Goal: Information Seeking & Learning: Check status

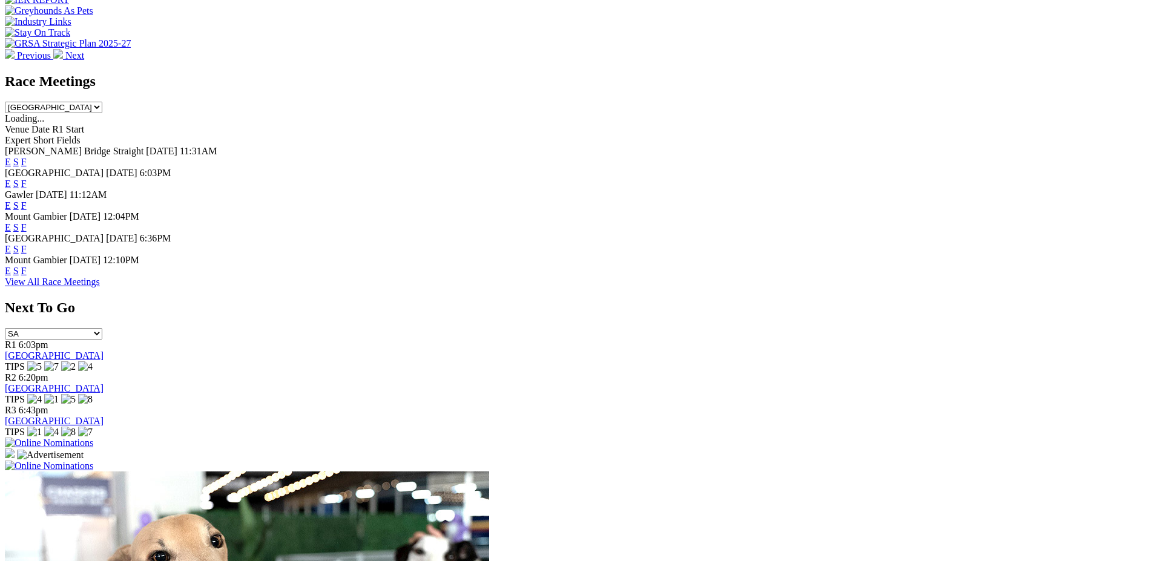
scroll to position [492, 0]
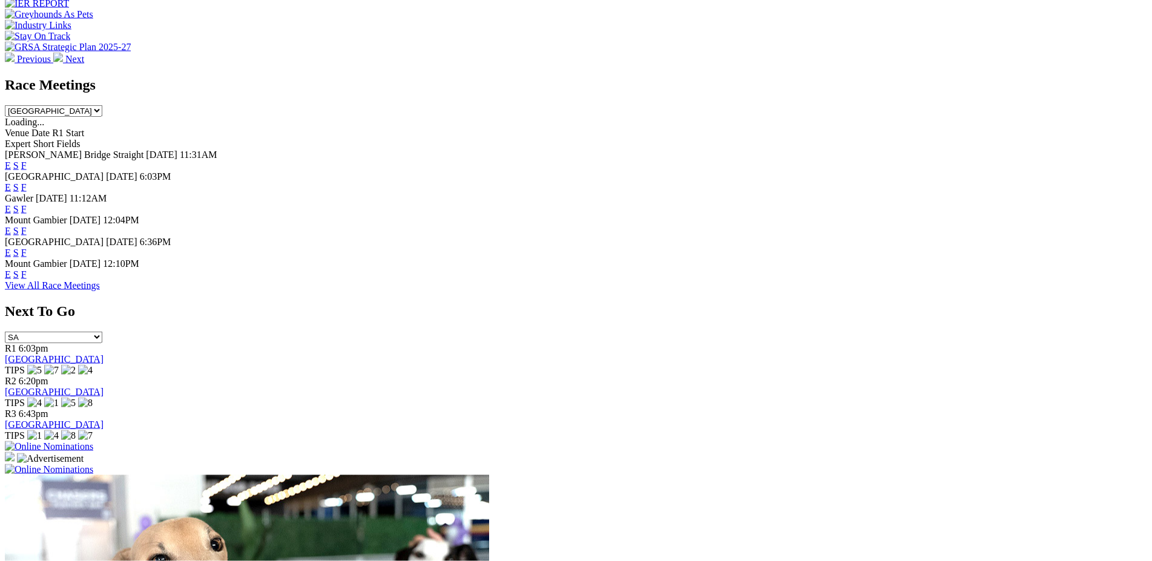
click at [27, 226] on link "F" at bounding box center [23, 231] width 5 height 10
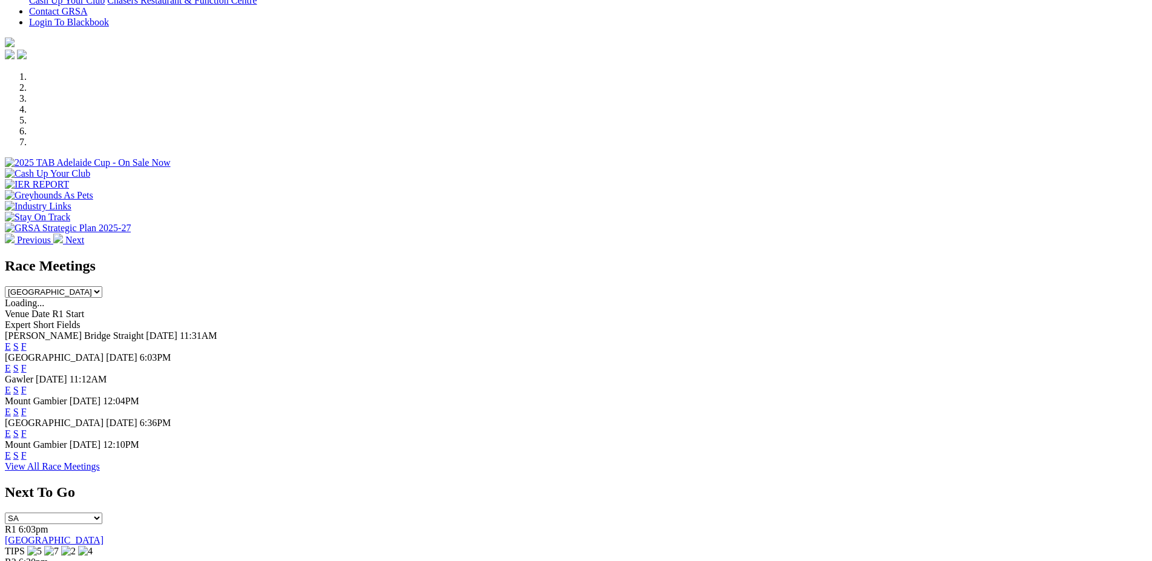
scroll to position [315, 0]
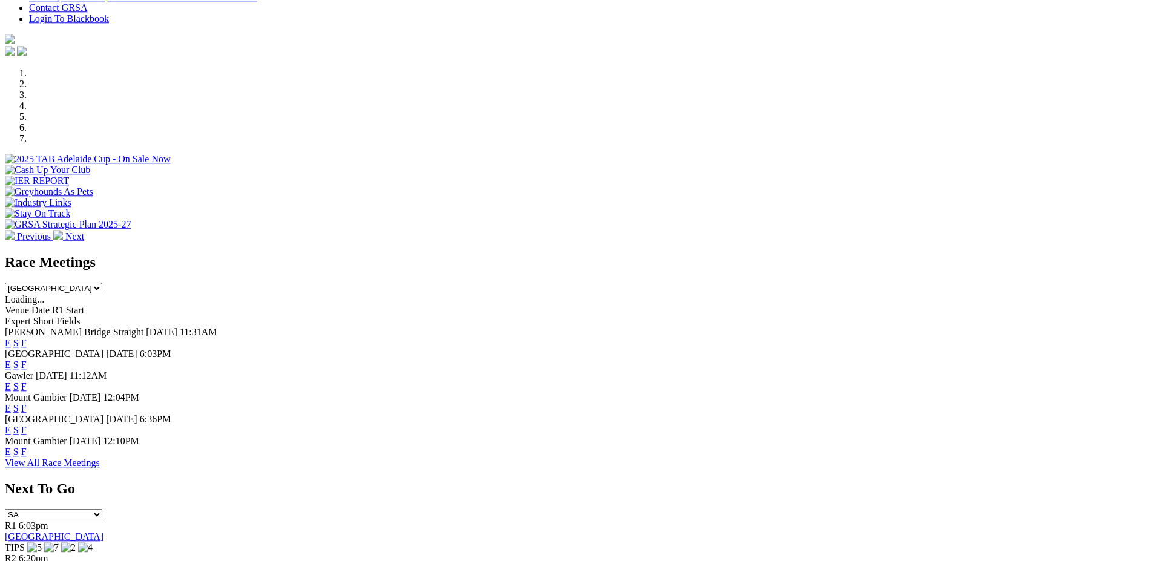
click at [27, 452] on link "F" at bounding box center [23, 452] width 5 height 10
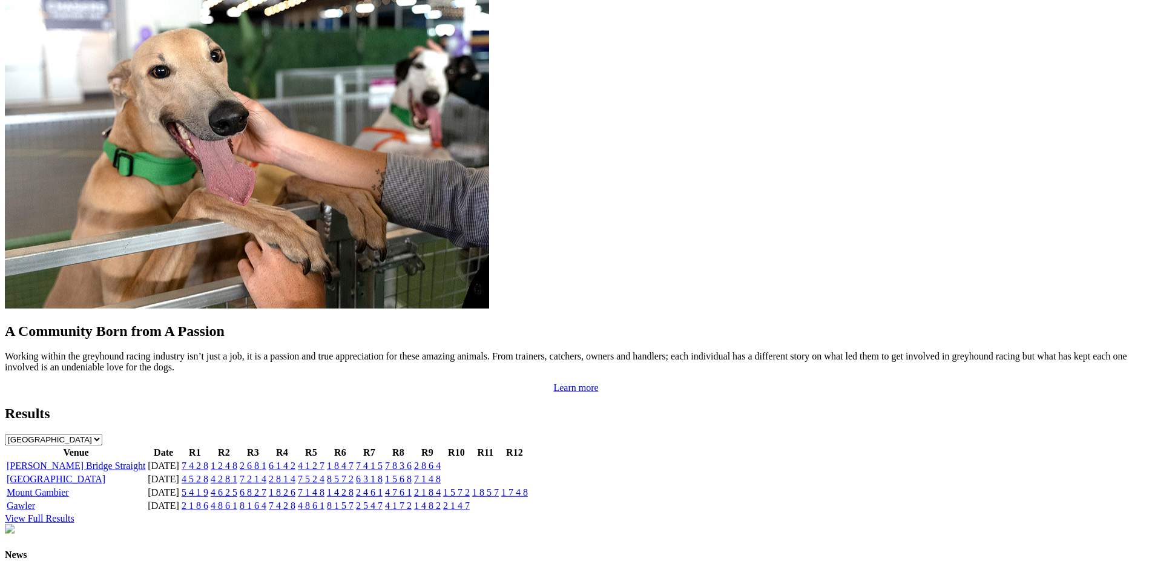
scroll to position [979, 0]
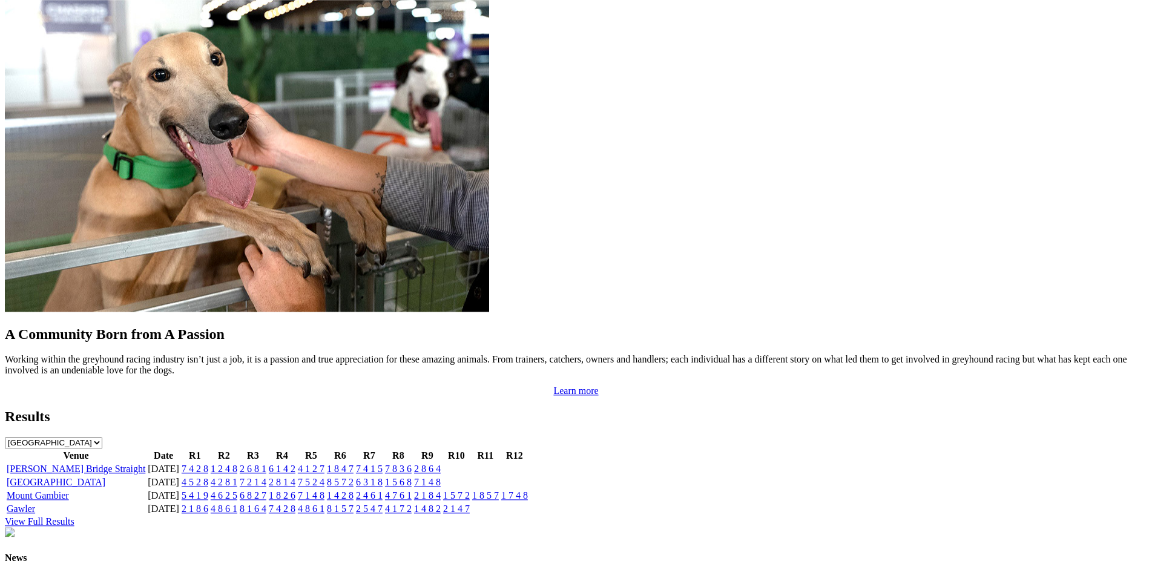
click at [208, 464] on link "7 4 2 8" at bounding box center [195, 469] width 27 height 10
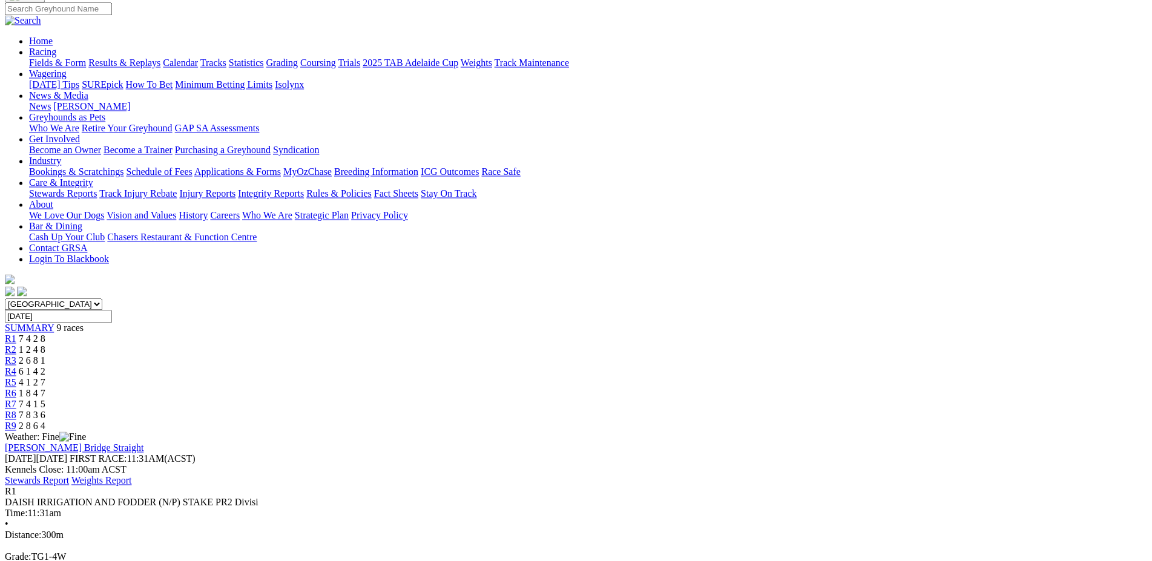
scroll to position [124, 0]
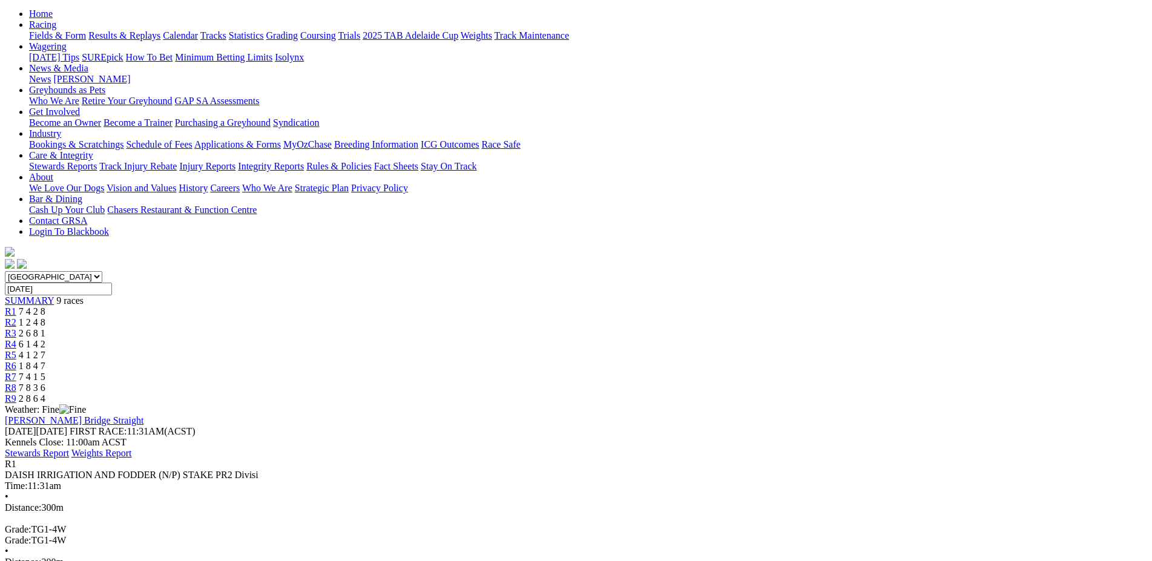
click at [16, 317] on span "R2" at bounding box center [11, 322] width 12 height 10
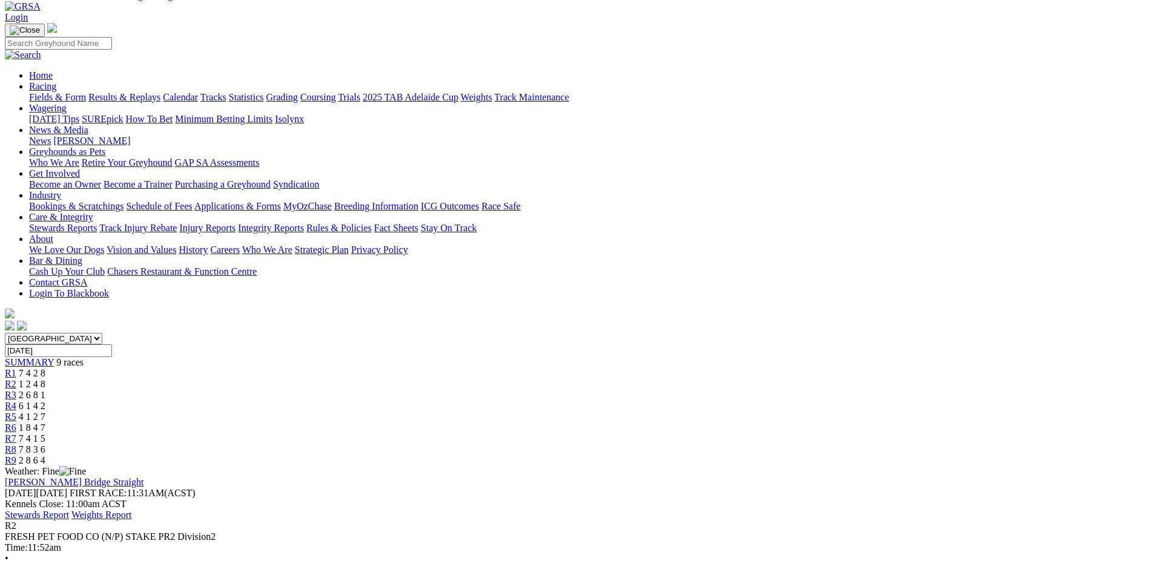
scroll to position [124, 0]
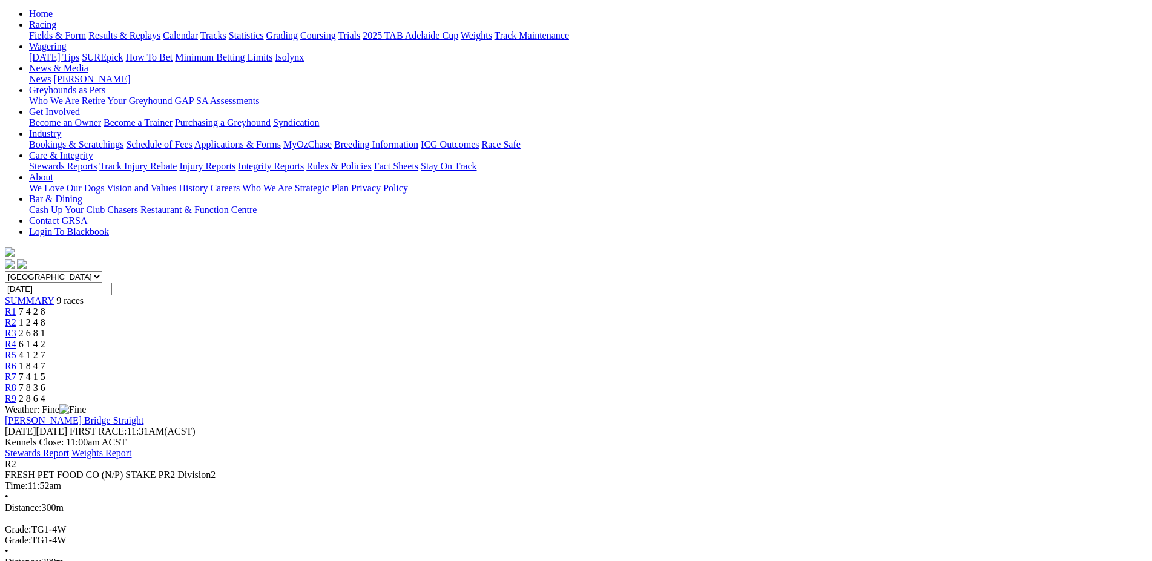
click at [16, 328] on span "R3" at bounding box center [11, 333] width 12 height 10
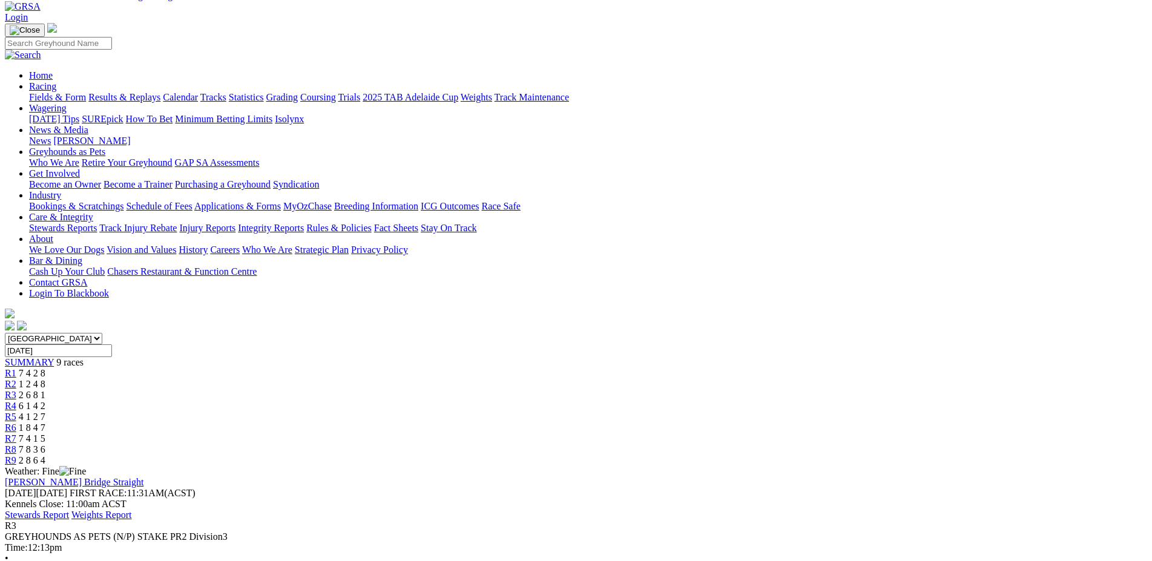
scroll to position [124, 0]
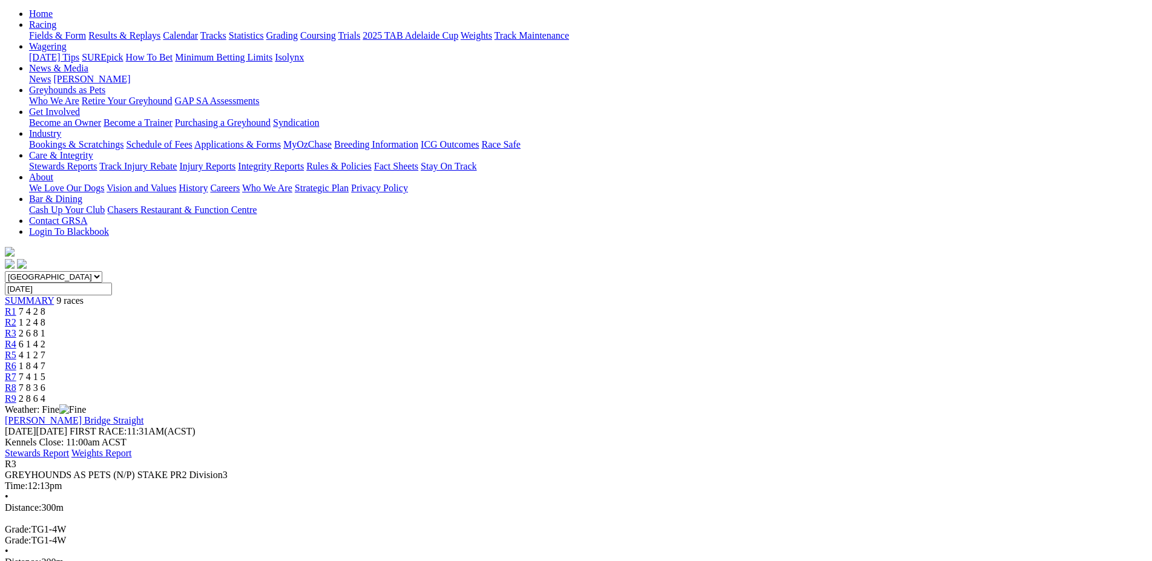
click at [16, 339] on span "R4" at bounding box center [11, 344] width 12 height 10
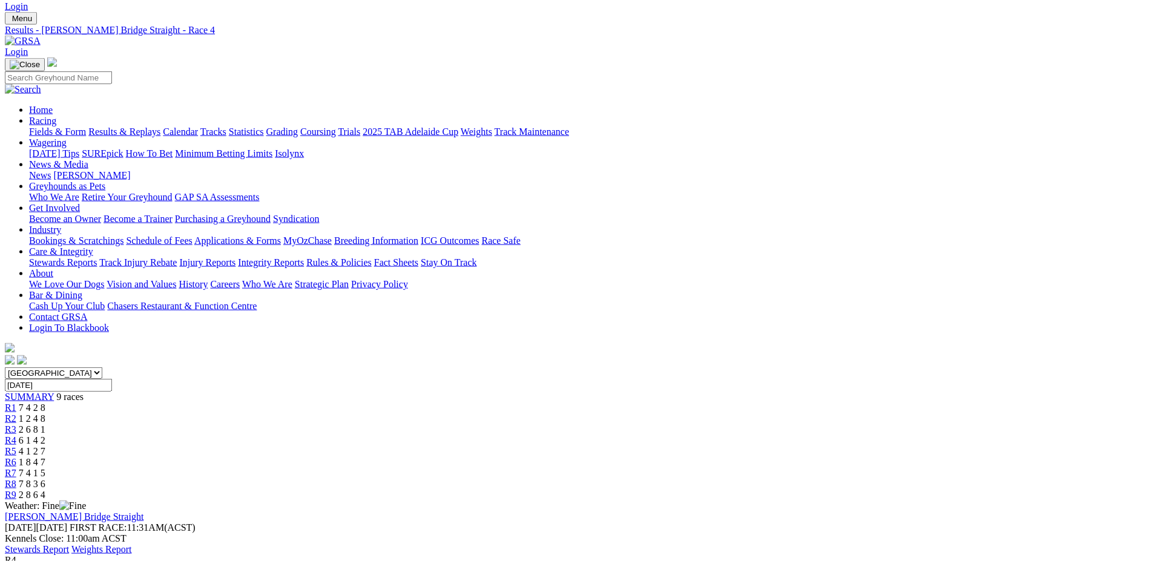
scroll to position [62, 0]
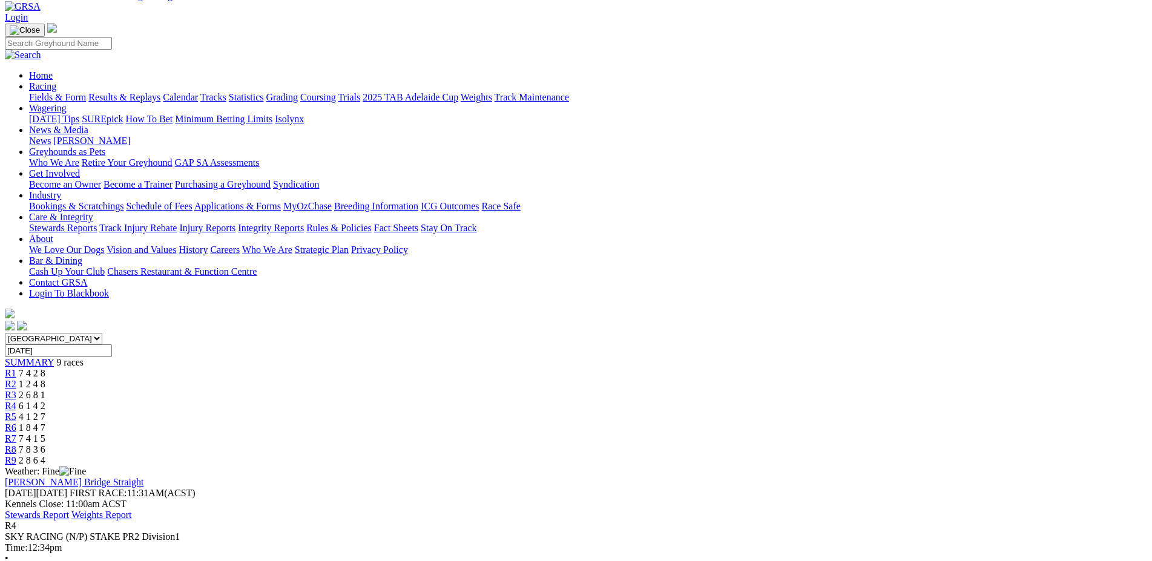
click at [16, 412] on span "R5" at bounding box center [11, 417] width 12 height 10
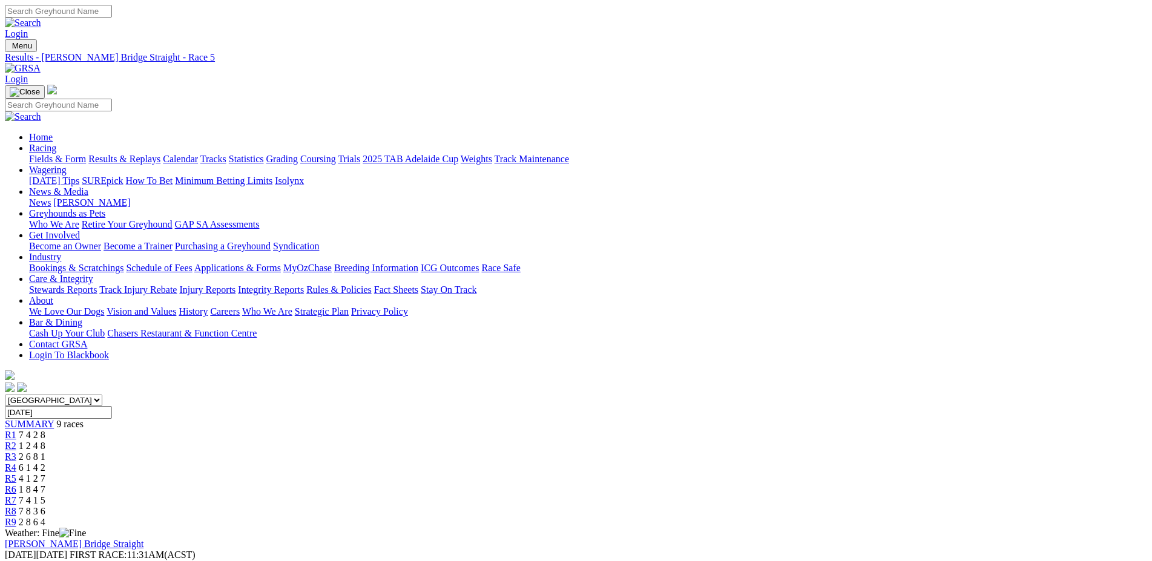
click at [16, 484] on span "R6" at bounding box center [11, 489] width 12 height 10
click at [16, 495] on span "R7" at bounding box center [11, 500] width 12 height 10
click at [16, 506] on span "R8" at bounding box center [11, 511] width 12 height 10
click at [16, 517] on span "R9" at bounding box center [11, 522] width 12 height 10
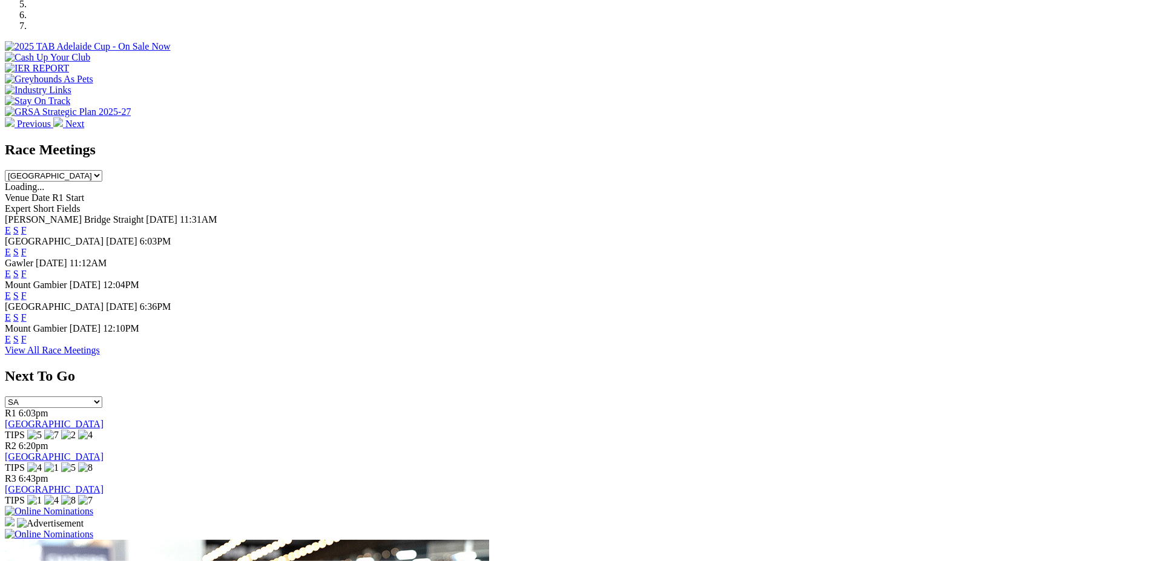
scroll to position [411, 0]
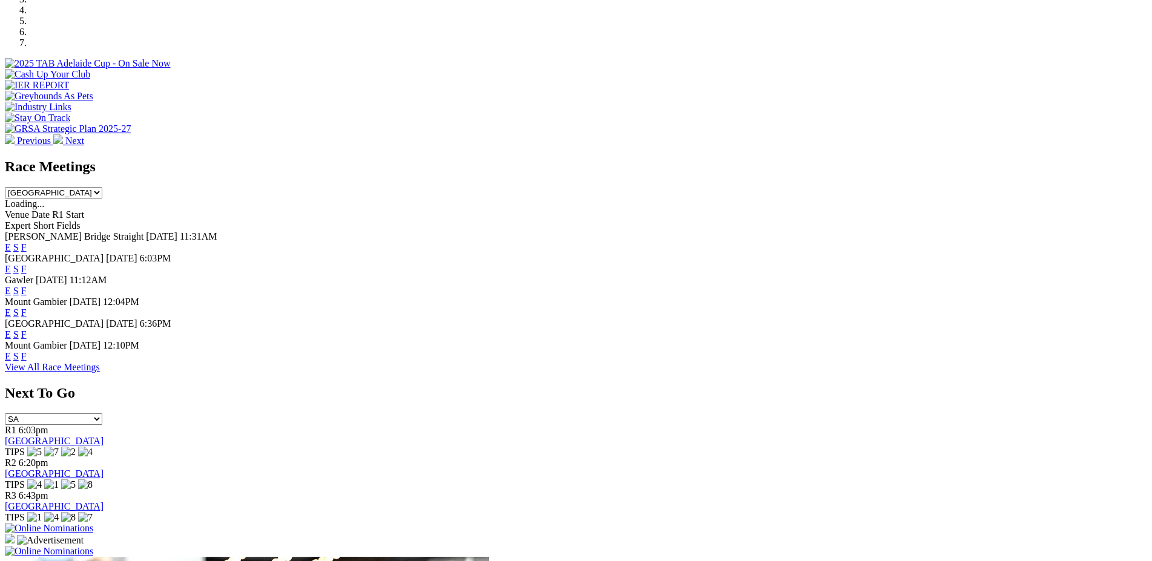
click at [11, 360] on link "E" at bounding box center [8, 356] width 6 height 10
